Goal: Communication & Community: Answer question/provide support

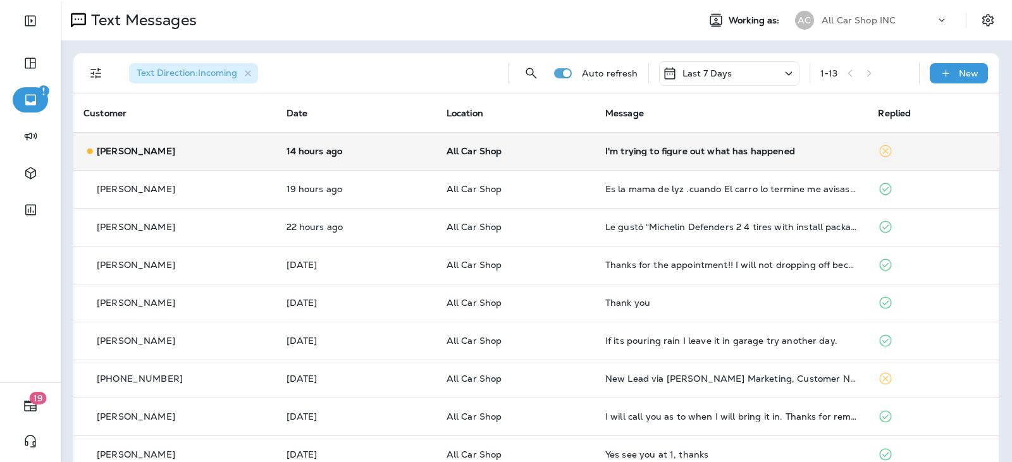
click at [595, 151] on td "I'm trying to figure out what has happened" at bounding box center [731, 151] width 273 height 38
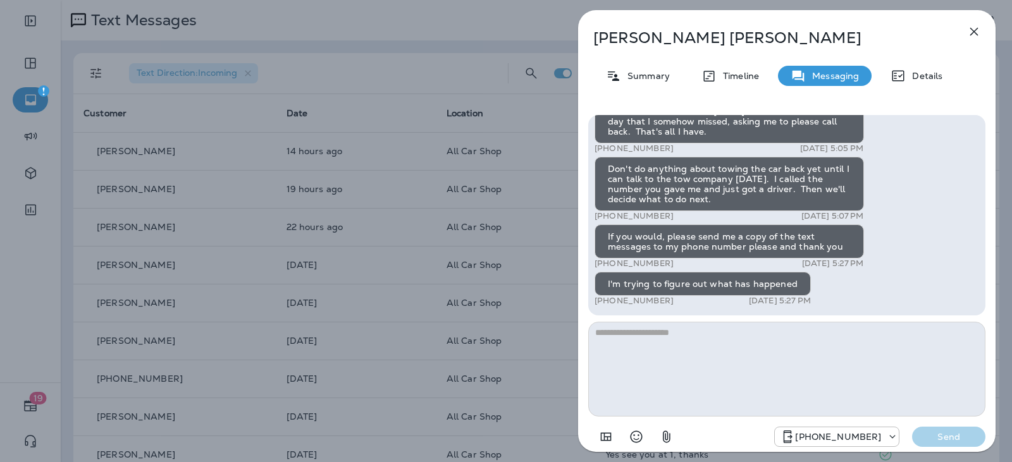
click at [976, 39] on button "button" at bounding box center [973, 31] width 25 height 25
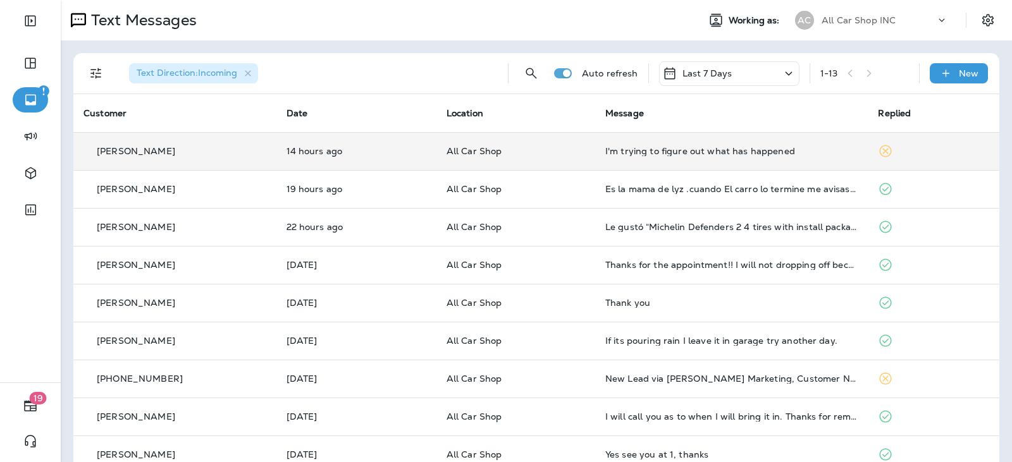
click at [526, 157] on td "All Car Shop" at bounding box center [515, 151] width 159 height 38
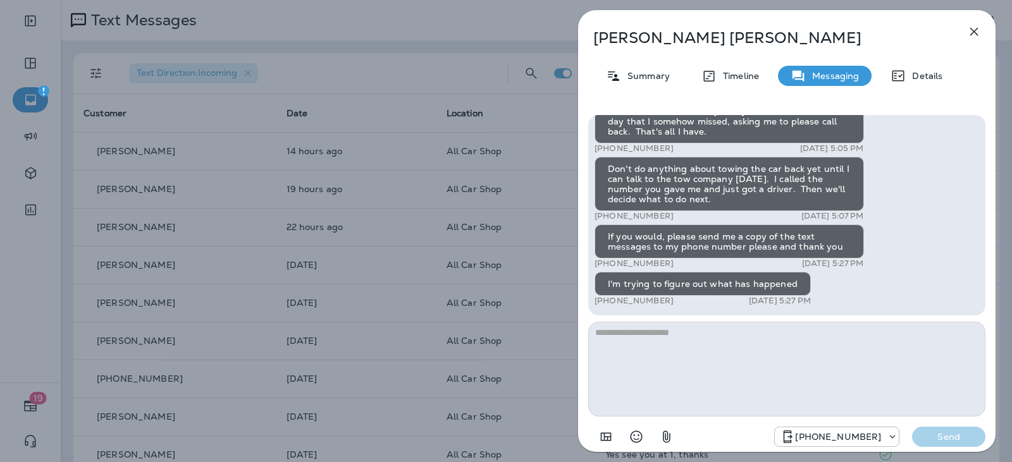
click at [654, 330] on textarea at bounding box center [786, 369] width 397 height 95
type textarea "**********"
click at [672, 439] on icon "button" at bounding box center [666, 437] width 15 height 15
click at [535, 251] on div at bounding box center [506, 231] width 1010 height 460
drag, startPoint x: 513, startPoint y: 236, endPoint x: 504, endPoint y: 230, distance: 11.4
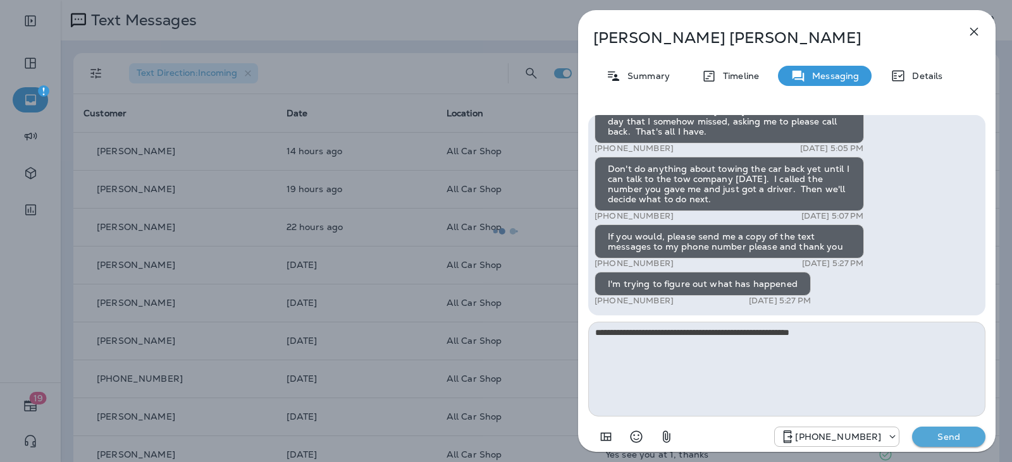
click at [504, 230] on icon at bounding box center [506, 232] width 32 height 32
click at [504, 229] on circle at bounding box center [500, 231] width 6 height 6
drag, startPoint x: 596, startPoint y: 238, endPoint x: 732, endPoint y: 272, distance: 140.2
click at [601, 238] on div at bounding box center [506, 231] width 1010 height 460
click at [757, 270] on div at bounding box center [506, 231] width 1010 height 460
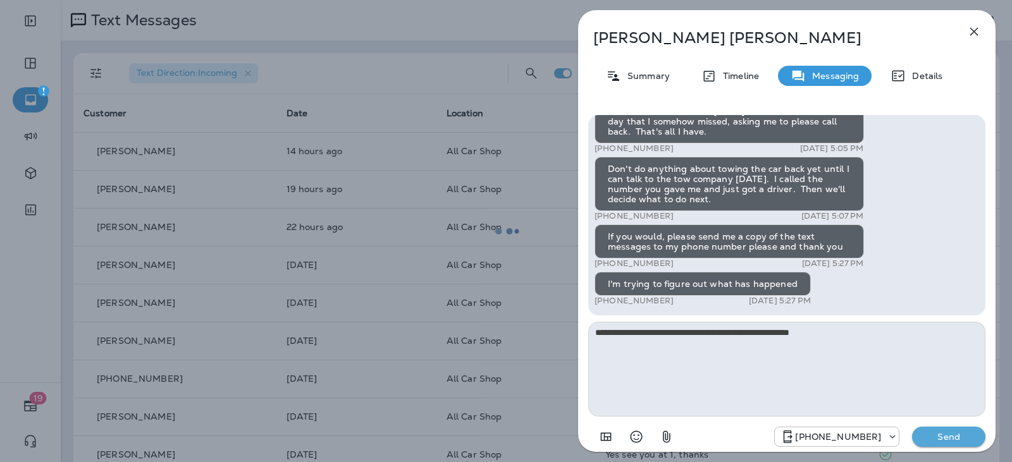
click at [740, 248] on div at bounding box center [506, 231] width 1010 height 460
click at [735, 250] on div at bounding box center [506, 231] width 1010 height 460
drag, startPoint x: 784, startPoint y: 254, endPoint x: 628, endPoint y: 236, distance: 157.9
click at [776, 254] on div at bounding box center [506, 231] width 1010 height 460
drag, startPoint x: 614, startPoint y: 234, endPoint x: 292, endPoint y: 151, distance: 332.5
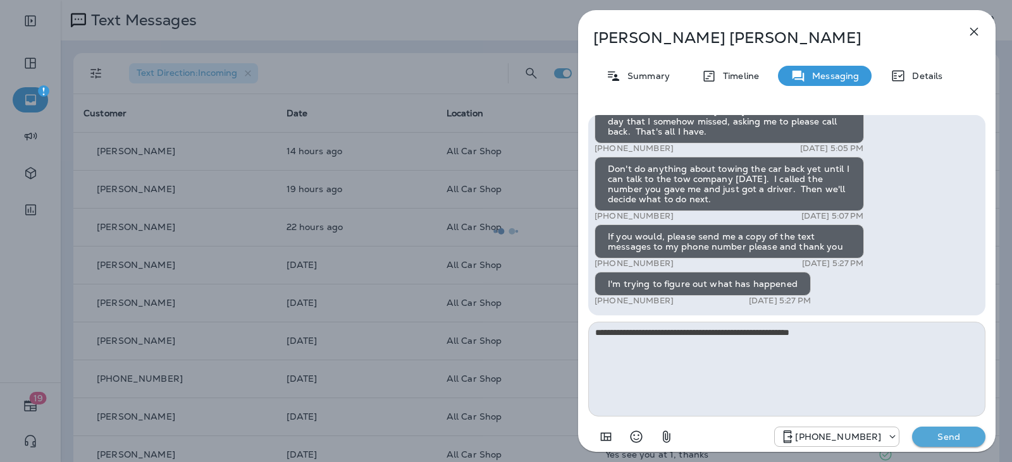
click at [609, 233] on div at bounding box center [506, 231] width 1010 height 460
click at [971, 35] on icon "button" at bounding box center [974, 32] width 8 height 8
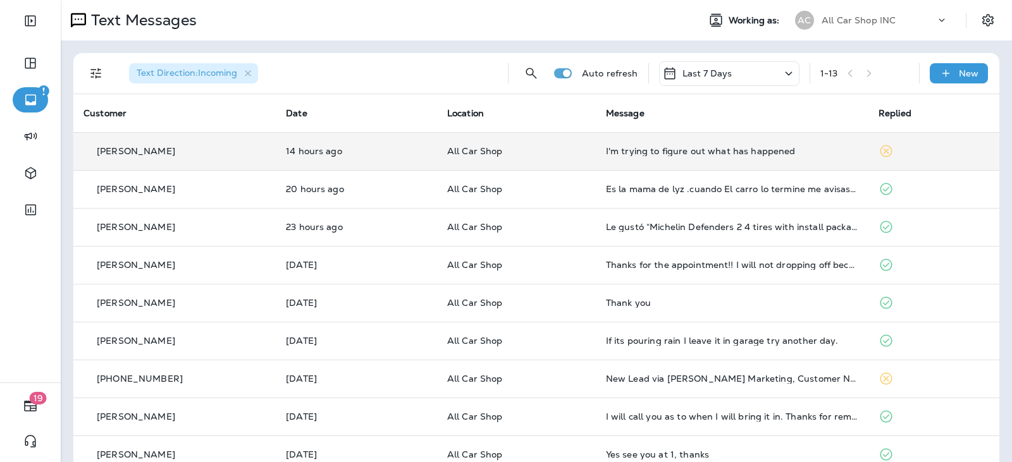
click at [572, 156] on p "All Car Shop" at bounding box center [516, 151] width 139 height 10
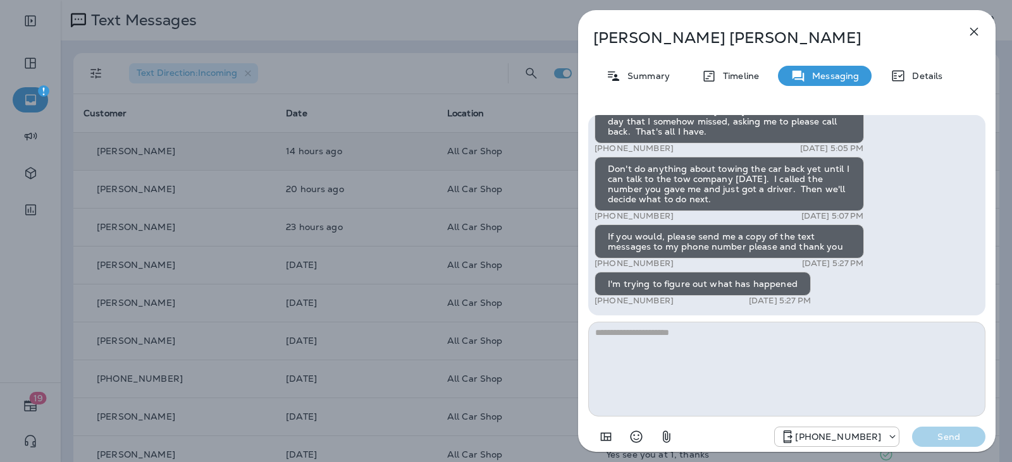
click at [704, 337] on textarea at bounding box center [786, 369] width 397 height 95
type textarea "*"
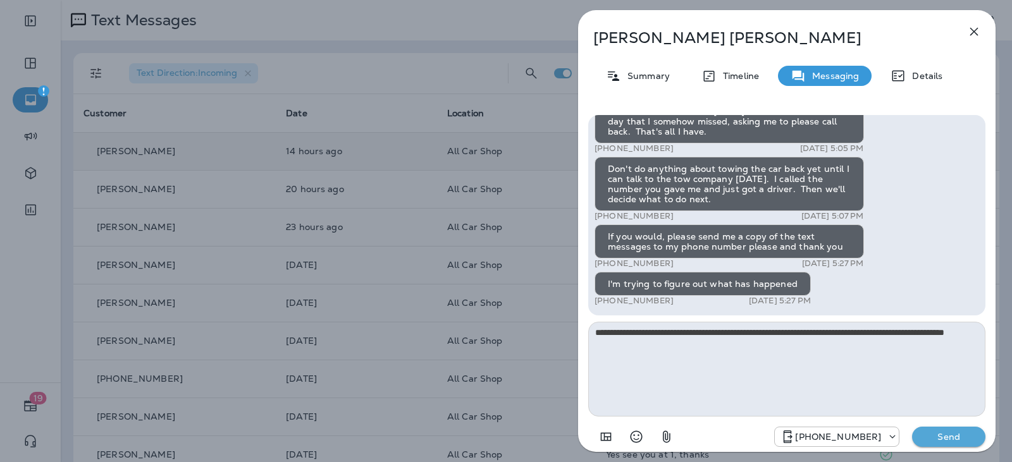
type textarea "**********"
click at [947, 435] on p "Send" at bounding box center [948, 436] width 53 height 11
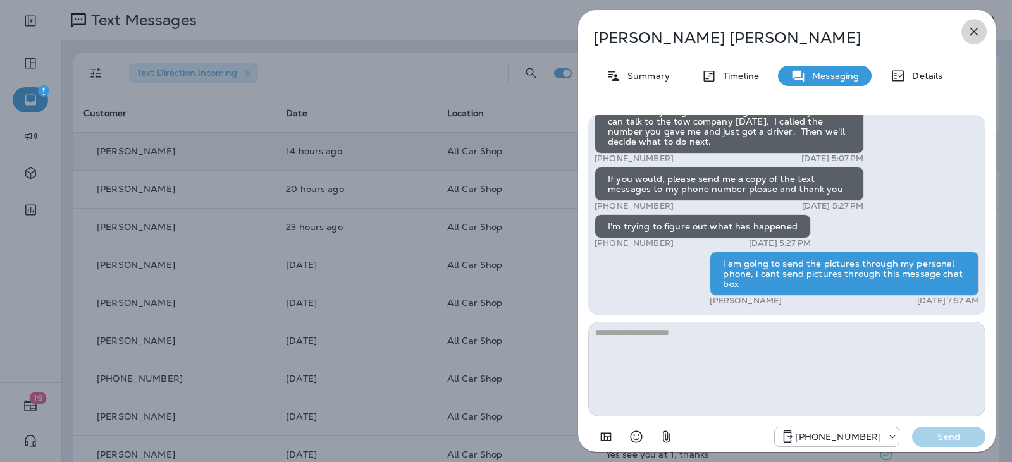
click at [981, 24] on icon "button" at bounding box center [974, 31] width 15 height 15
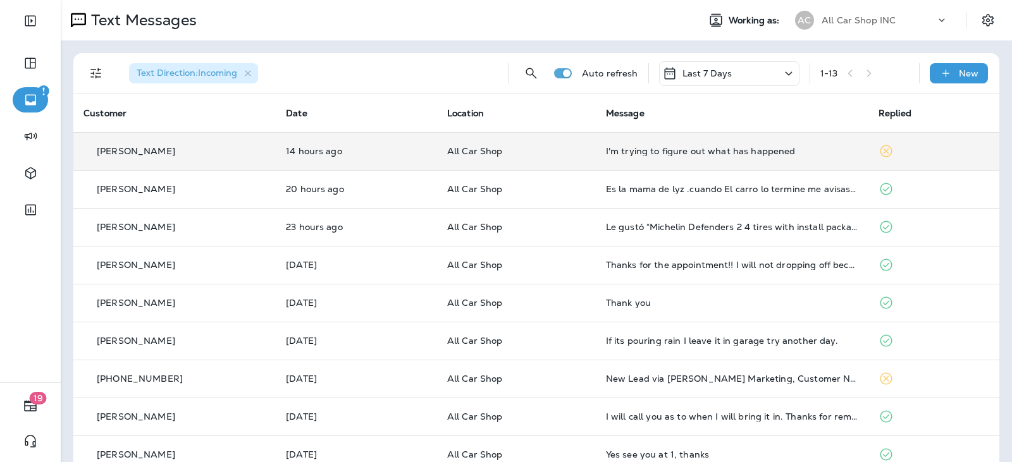
click at [567, 157] on td "All Car Shop" at bounding box center [516, 151] width 159 height 38
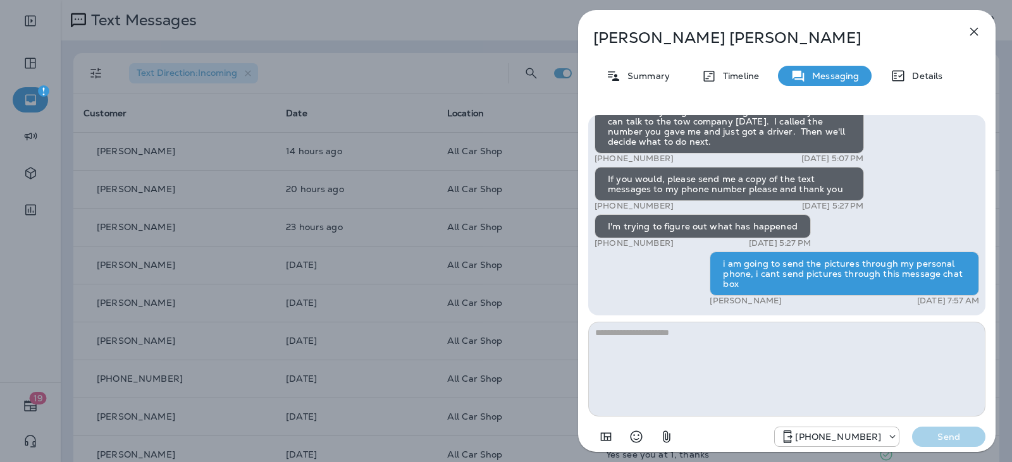
click at [967, 34] on icon "button" at bounding box center [974, 31] width 15 height 15
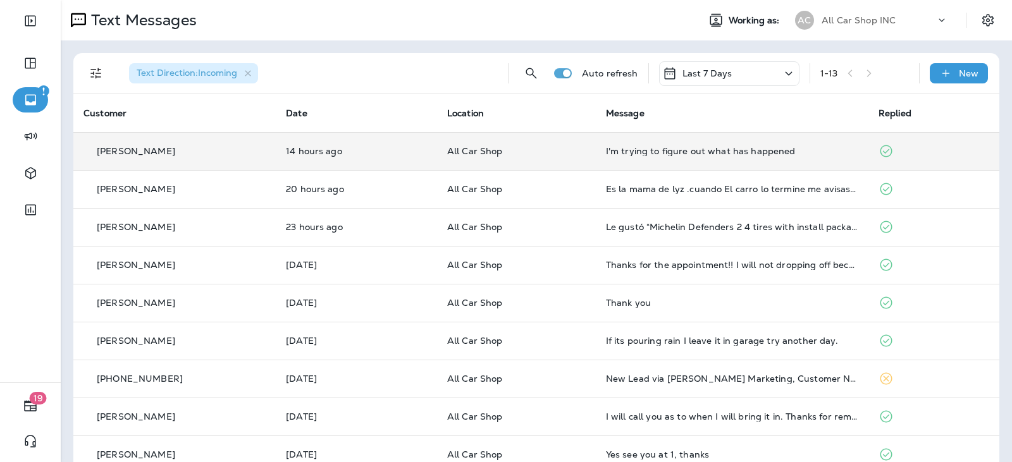
click at [596, 158] on td "I'm trying to figure out what has happened" at bounding box center [732, 151] width 273 height 38
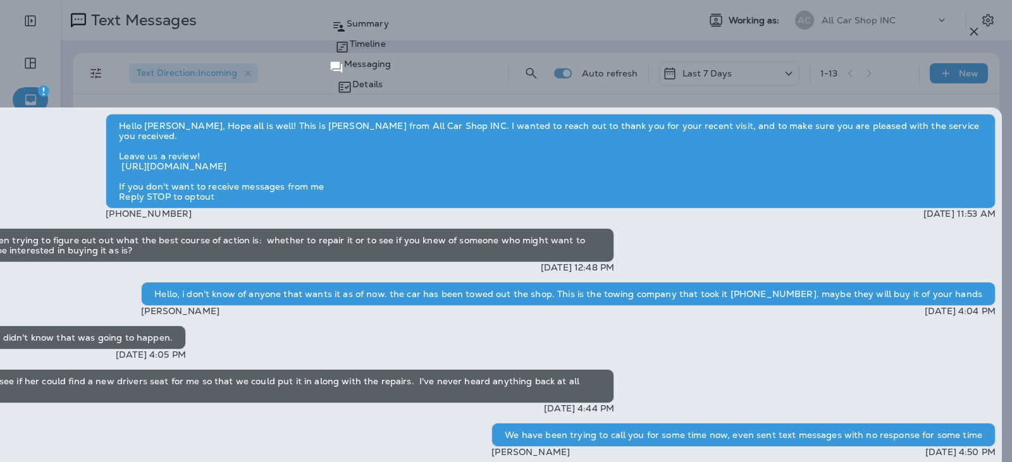
click at [970, 25] on icon "button" at bounding box center [974, 31] width 15 height 15
